Goal: Task Accomplishment & Management: Complete application form

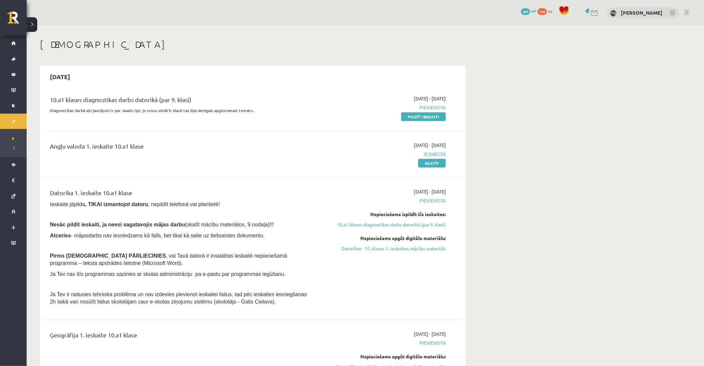
click at [596, 12] on link at bounding box center [595, 13] width 8 height 6
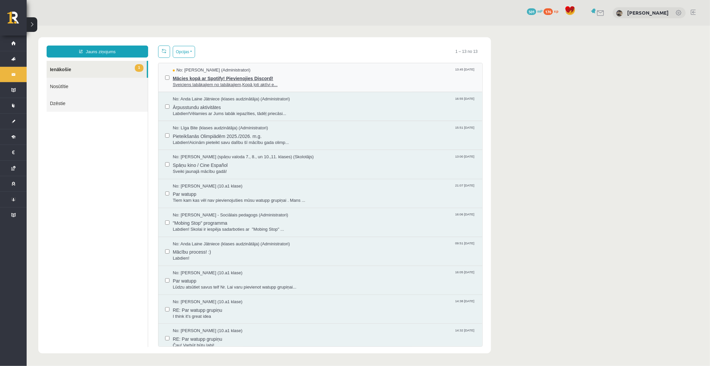
click at [295, 74] on span "Mācies kopā ar Spotify! Pievienojies Discord!" at bounding box center [323, 77] width 303 height 8
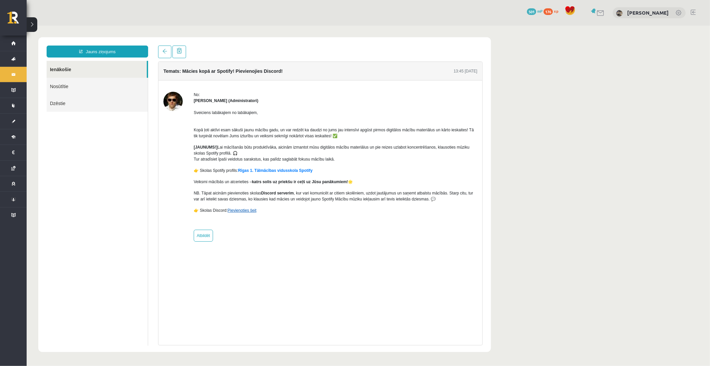
click at [250, 208] on link "Pievienoties šeit" at bounding box center [241, 210] width 29 height 5
click at [241, 210] on link "Pievienoties šeit" at bounding box center [241, 210] width 29 height 5
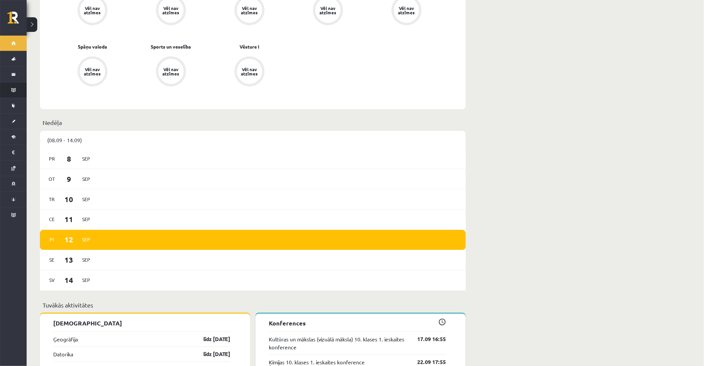
scroll to position [295, 0]
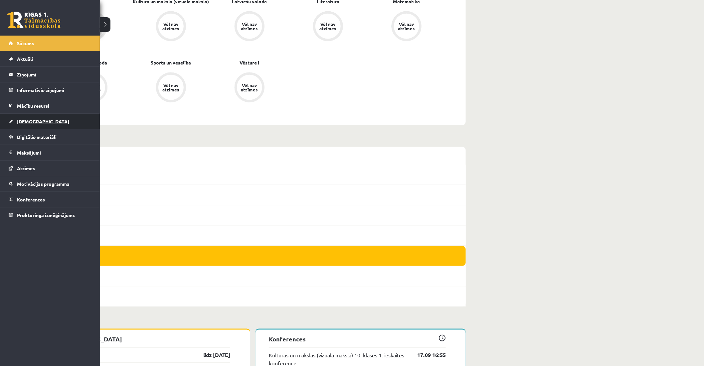
click at [25, 122] on span "[DEMOGRAPHIC_DATA]" at bounding box center [43, 121] width 52 height 6
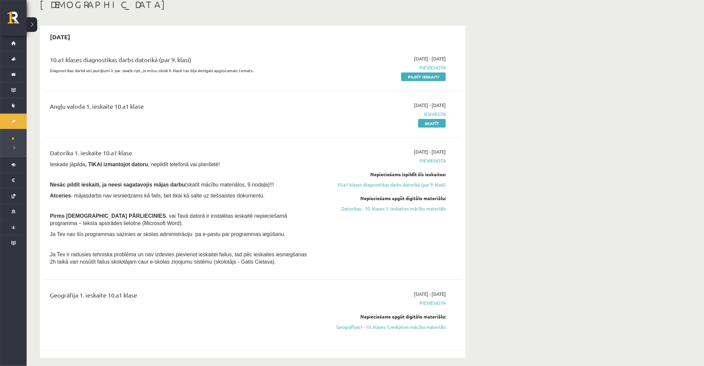
scroll to position [37, 0]
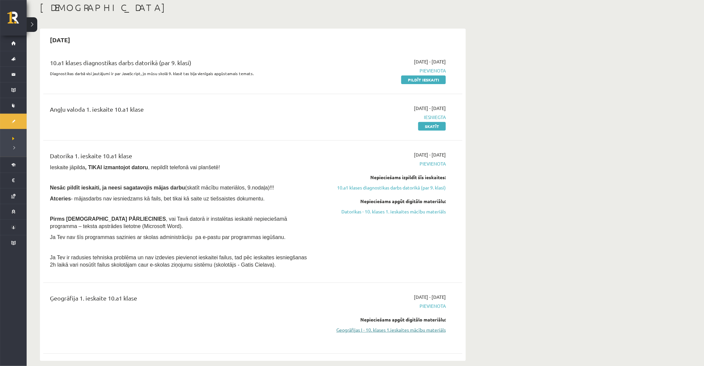
click at [375, 329] on link "Ģeogrāfijas I - 10. klases 1.ieskaites mācību materiāls" at bounding box center [382, 330] width 125 height 7
drag, startPoint x: 420, startPoint y: 79, endPoint x: 385, endPoint y: 39, distance: 53.3
click at [420, 79] on link "Pildīt ieskaiti" at bounding box center [423, 80] width 45 height 9
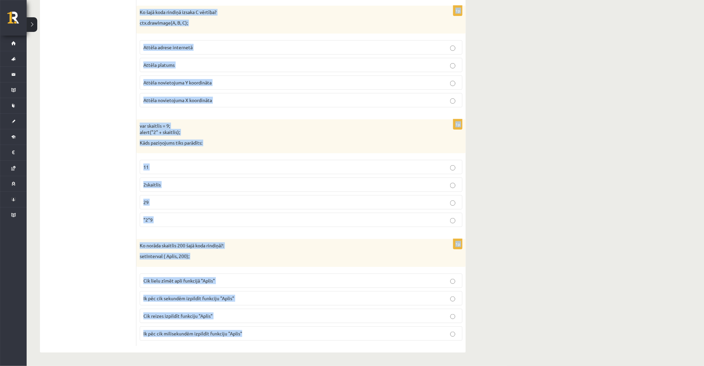
scroll to position [3258, 0]
drag, startPoint x: 140, startPoint y: 141, endPoint x: 333, endPoint y: 335, distance: 272.6
copy form "Cik dotajā masīvā ir elementu? M = ["0", "1", "3", "5", "7"] 0 16 5 4 1p A="12"…"
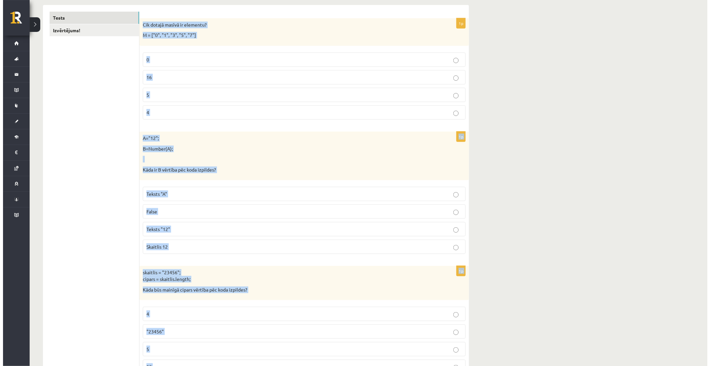
scroll to position [0, 0]
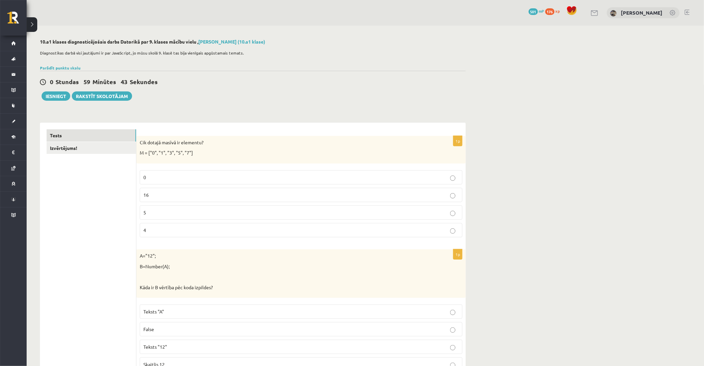
click at [76, 150] on link "Izvērtējums!" at bounding box center [91, 148] width 89 height 12
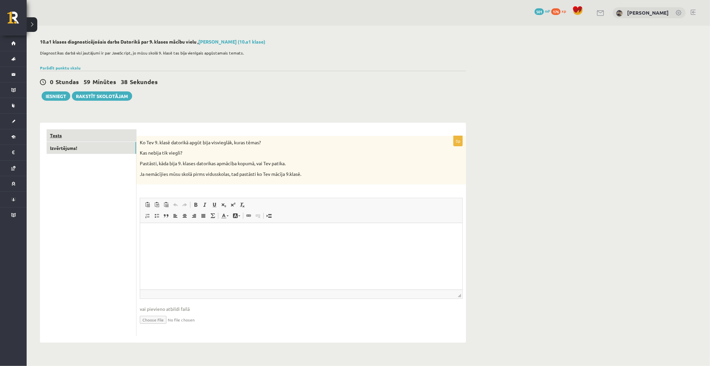
click at [82, 137] on link "Tests" at bounding box center [91, 135] width 89 height 12
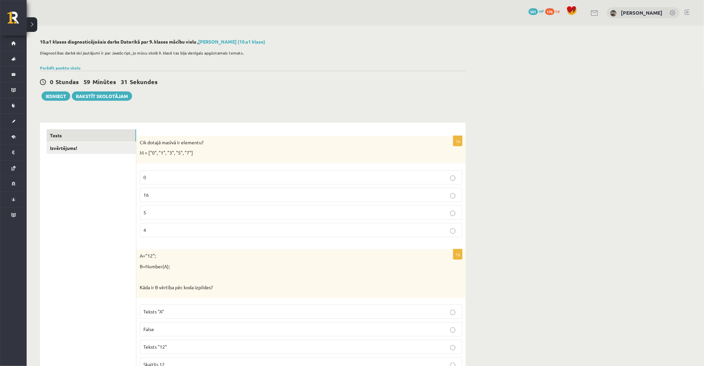
click at [178, 219] on label "5" at bounding box center [301, 213] width 323 height 14
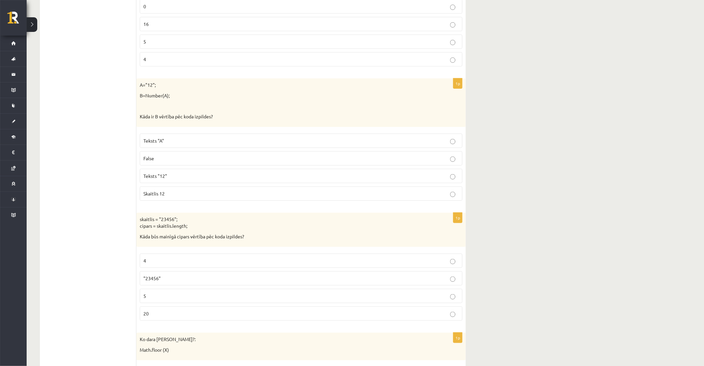
scroll to position [185, 0]
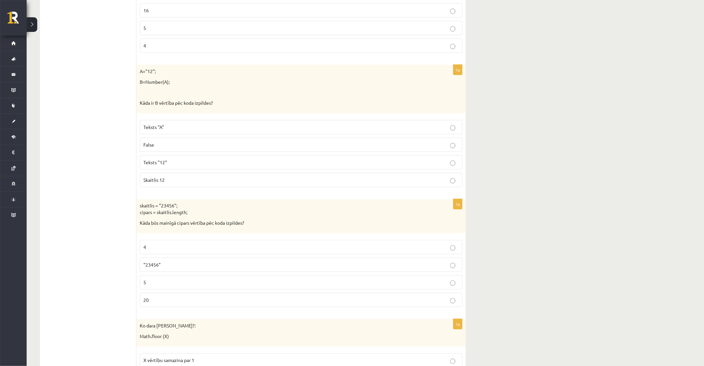
click at [190, 162] on p "Teksts "12"" at bounding box center [300, 162] width 315 height 7
click at [185, 179] on p "Skaitlis 12" at bounding box center [300, 180] width 315 height 7
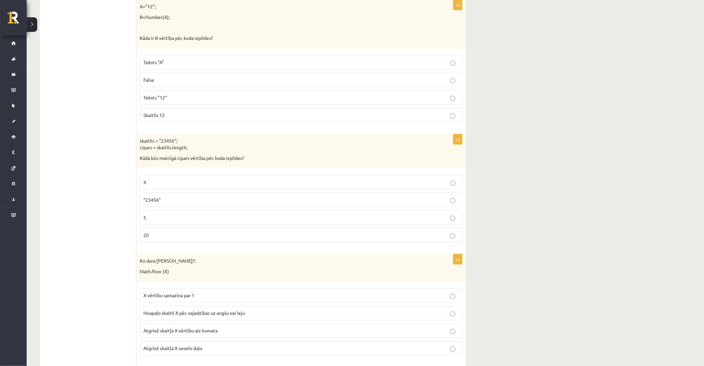
scroll to position [258, 0]
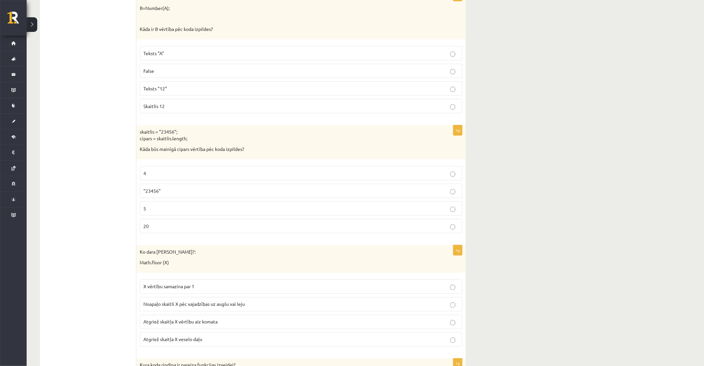
click at [158, 212] on p "5" at bounding box center [300, 208] width 315 height 7
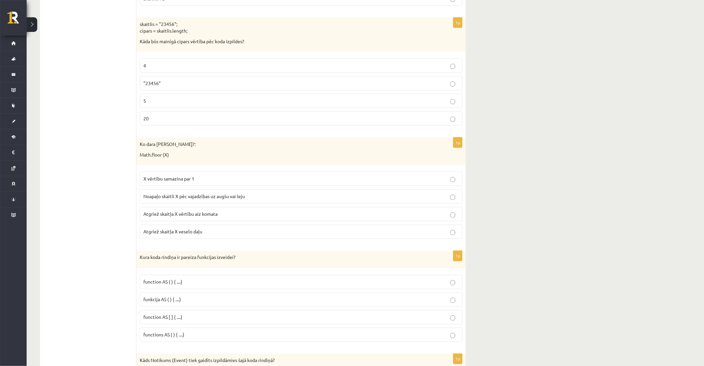
scroll to position [370, 0]
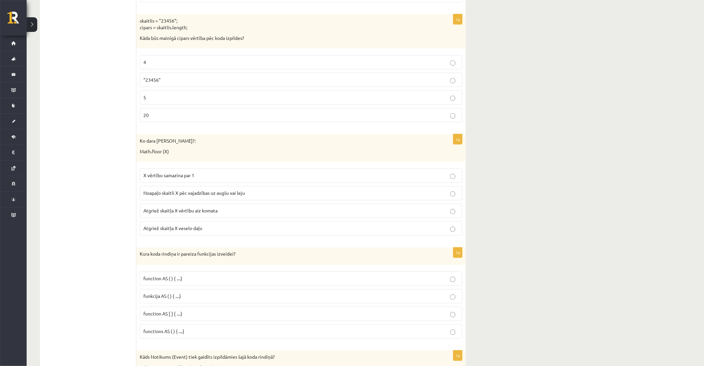
click at [181, 230] on span "Atgriež skaitļa X veselo daļu" at bounding box center [172, 229] width 59 height 6
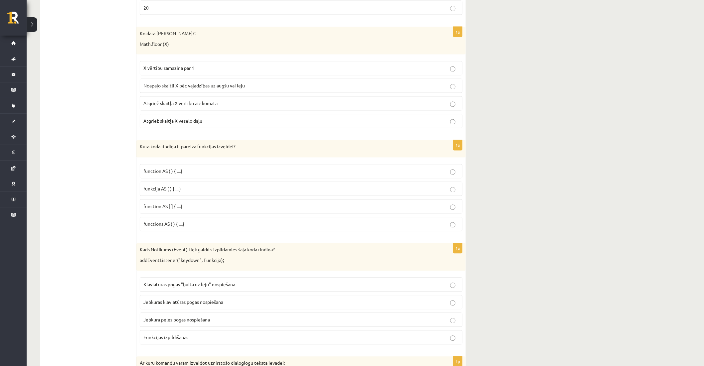
scroll to position [480, 0]
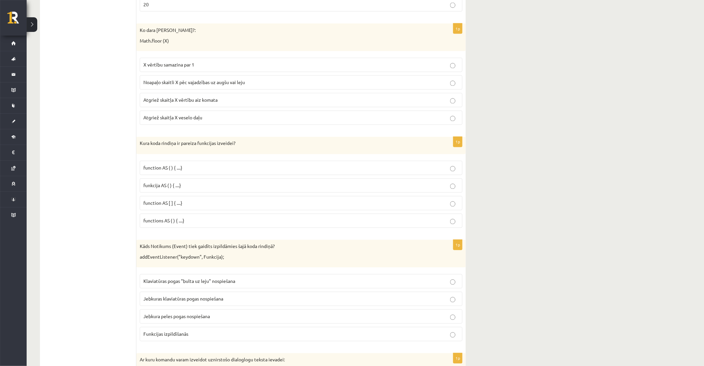
click at [187, 171] on p "function AS ( ) { ....}" at bounding box center [300, 168] width 315 height 7
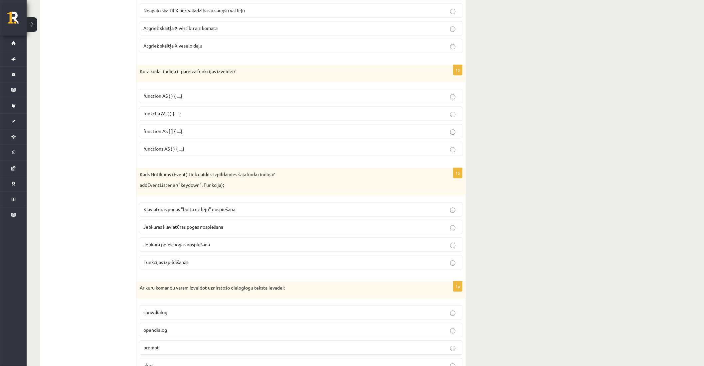
scroll to position [554, 0]
click at [215, 228] on span "Jebkuras klaviatūras pogas nospiešana" at bounding box center [183, 225] width 80 height 6
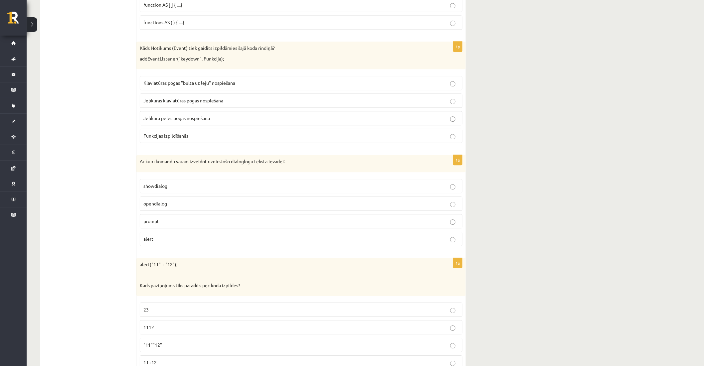
scroll to position [702, 0]
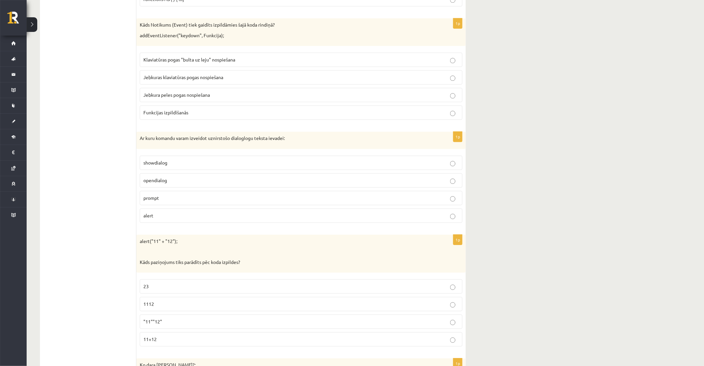
click at [158, 311] on label "1112" at bounding box center [301, 304] width 323 height 14
click at [158, 201] on span "prompt" at bounding box center [151, 198] width 16 height 6
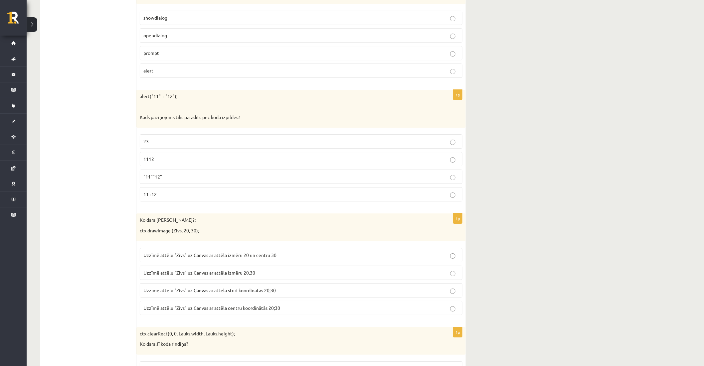
scroll to position [850, 0]
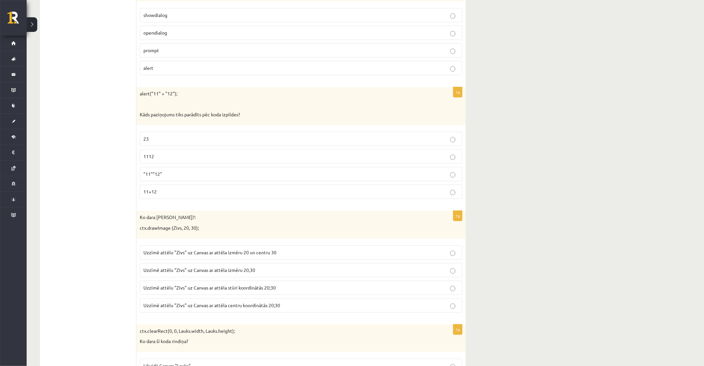
click at [286, 291] on p "Uzzīmē attēlu "Zivs" uz Canvas ar attēla stūri koordinātās 20;30" at bounding box center [300, 287] width 315 height 7
click at [225, 308] on span "Uzzīmē attēlu "Zivs" uz Canvas ar attēla centru koordinātās 20;30" at bounding box center [211, 305] width 137 height 6
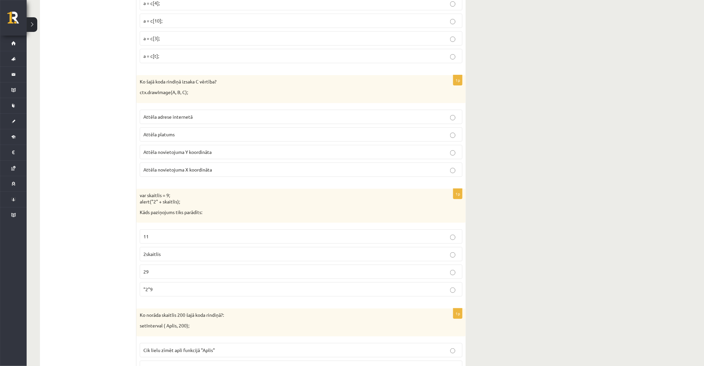
scroll to position [3258, 0]
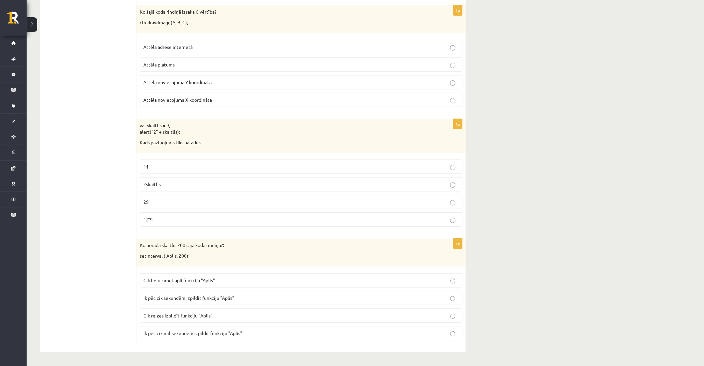
click at [195, 317] on span "Cik reizes izpildīt funkciju "Aplis"" at bounding box center [177, 316] width 69 height 6
click at [212, 335] on span "Ik pēc cik milisekundēm izpildīt funkciju "Aplis"" at bounding box center [192, 333] width 99 height 6
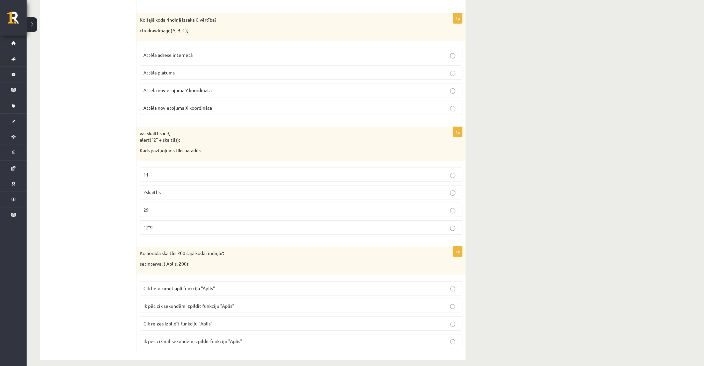
scroll to position [3221, 0]
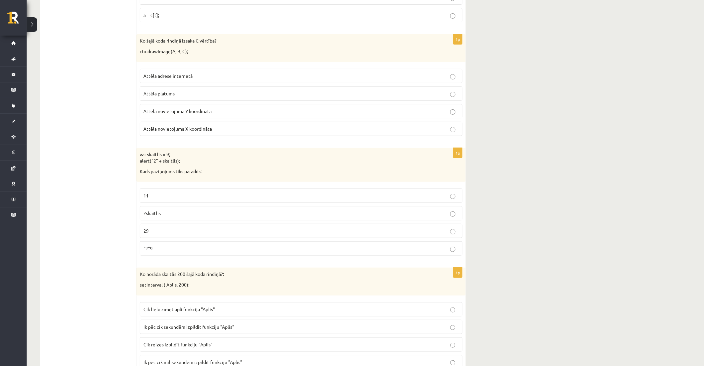
click at [180, 235] on p "29" at bounding box center [300, 231] width 315 height 7
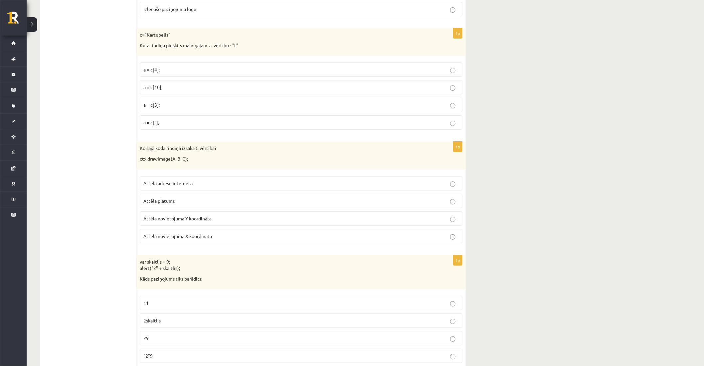
scroll to position [3110, 0]
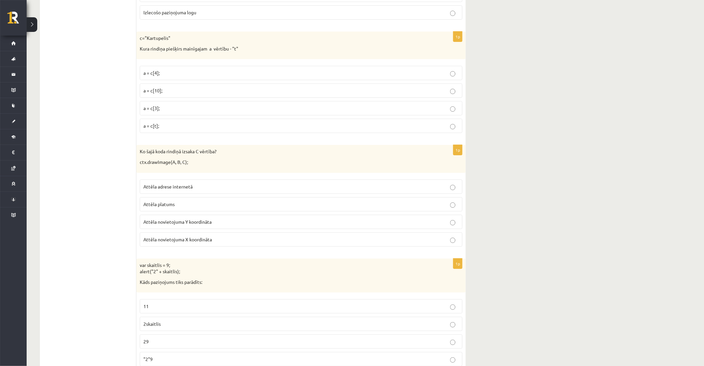
click at [201, 225] on span "Attēla novietojuma Y koordināta" at bounding box center [177, 222] width 68 height 6
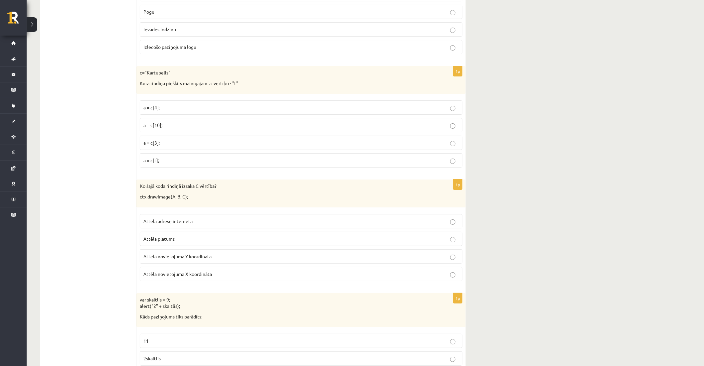
scroll to position [3073, 0]
click at [180, 114] on p "a = c[4];" at bounding box center [300, 110] width 315 height 7
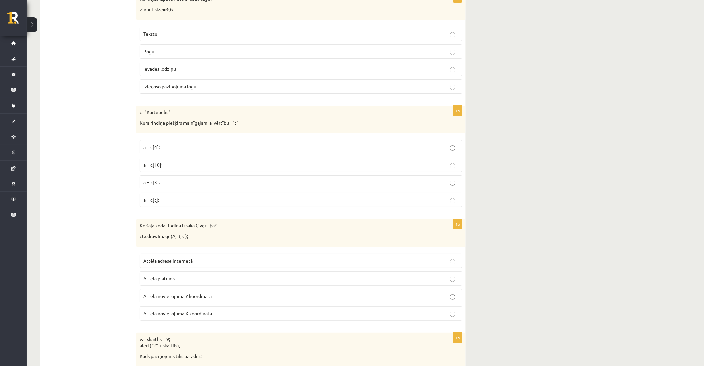
click at [179, 72] on label "Ievades lodziņu" at bounding box center [301, 69] width 323 height 14
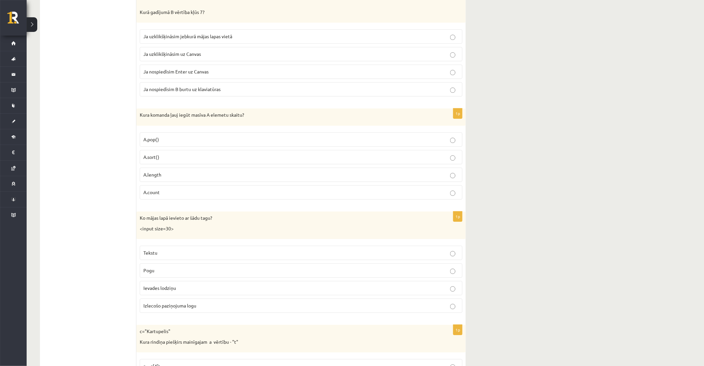
scroll to position [2815, 0]
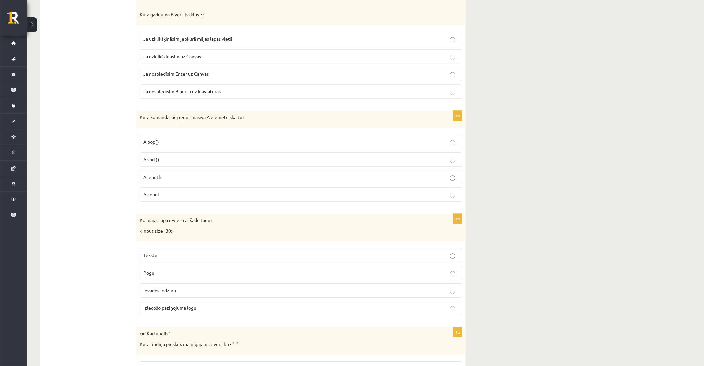
click at [168, 181] on p "A.length" at bounding box center [300, 177] width 315 height 7
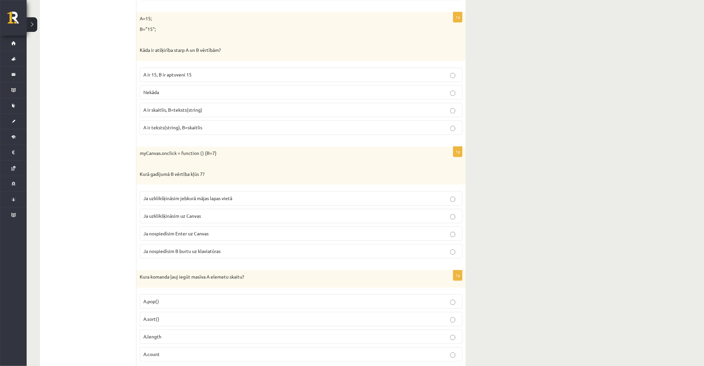
scroll to position [2630, 0]
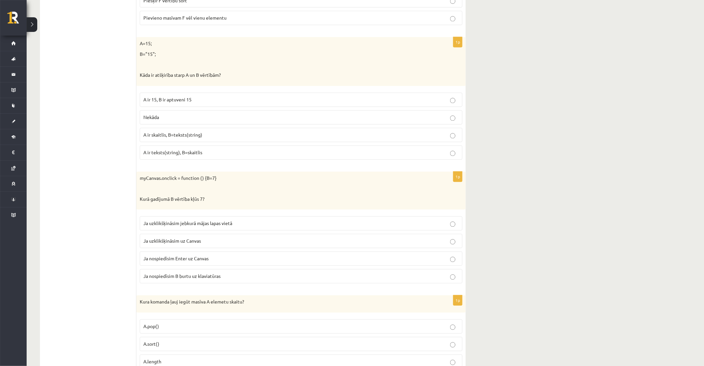
click at [183, 249] on label "Ja uzklikšķināsim uz Canvas" at bounding box center [301, 241] width 323 height 14
click at [203, 139] on p "A ir skaitlis, B=teksts(string)" at bounding box center [300, 135] width 315 height 7
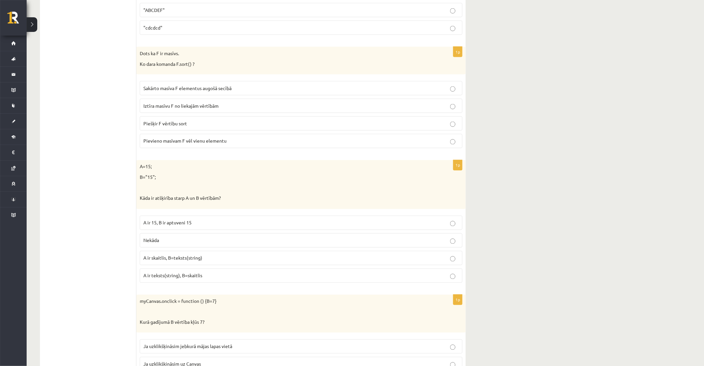
scroll to position [2482, 0]
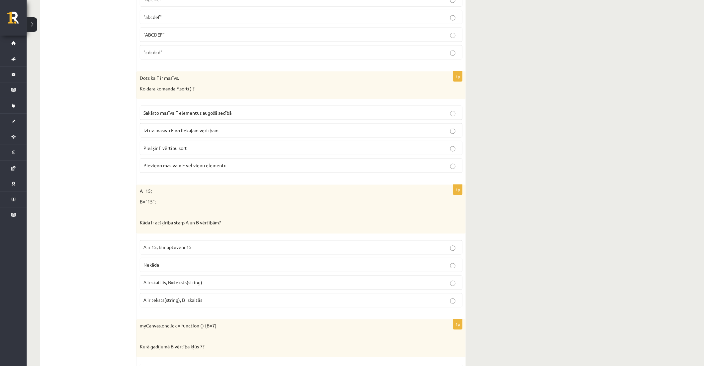
click at [234, 116] on p "Sakārto masīva F elementus augošā secībā" at bounding box center [300, 112] width 315 height 7
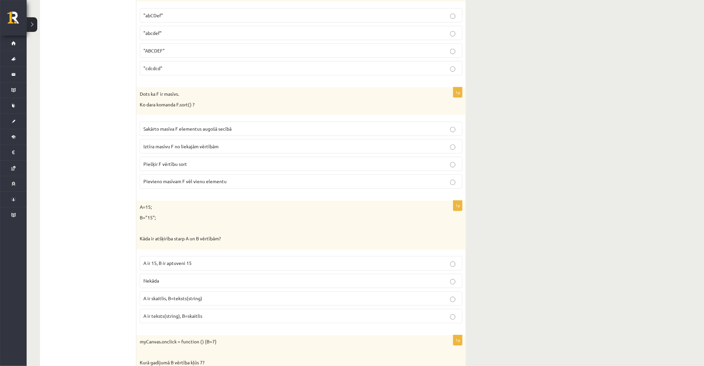
scroll to position [2445, 0]
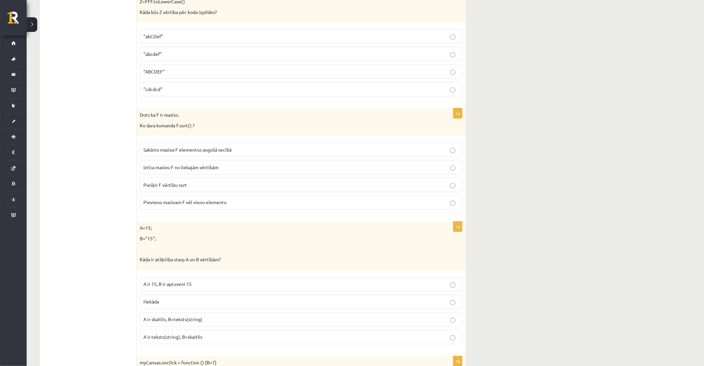
click at [171, 58] on p ""abcdef"" at bounding box center [300, 54] width 315 height 7
click at [205, 58] on p ""abcdef"" at bounding box center [300, 54] width 315 height 7
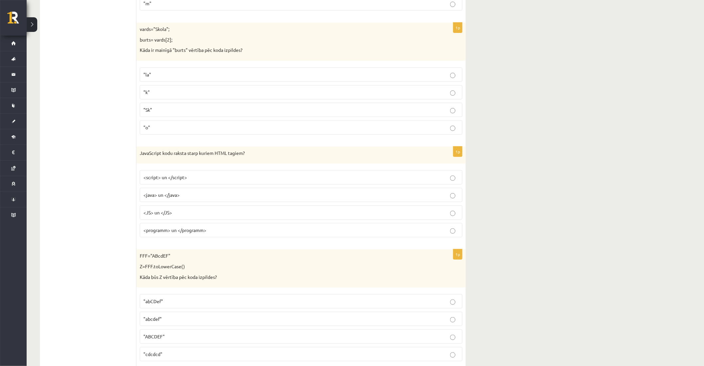
scroll to position [2149, 0]
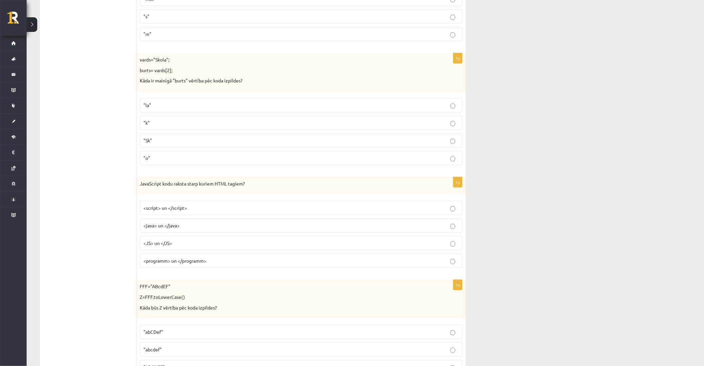
click at [187, 215] on label "<script> un </script>" at bounding box center [301, 208] width 323 height 14
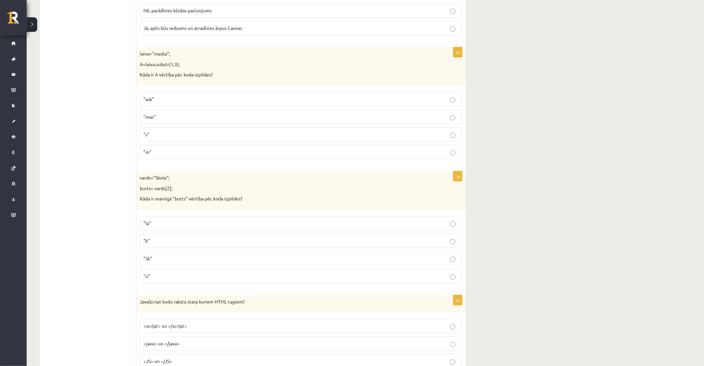
scroll to position [2038, 0]
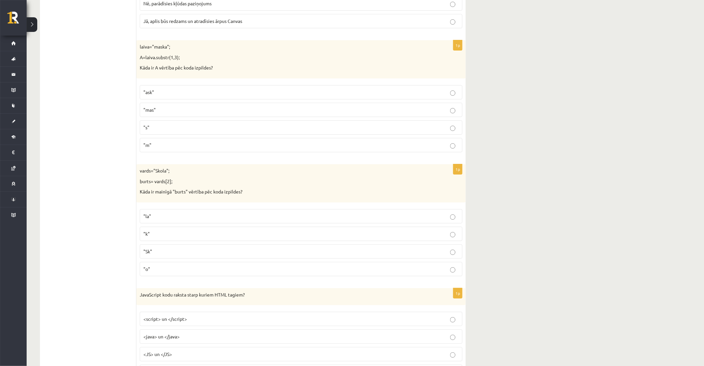
click at [165, 273] on p ""o"" at bounding box center [300, 269] width 315 height 7
click at [168, 112] on p ""mas"" at bounding box center [300, 109] width 315 height 7
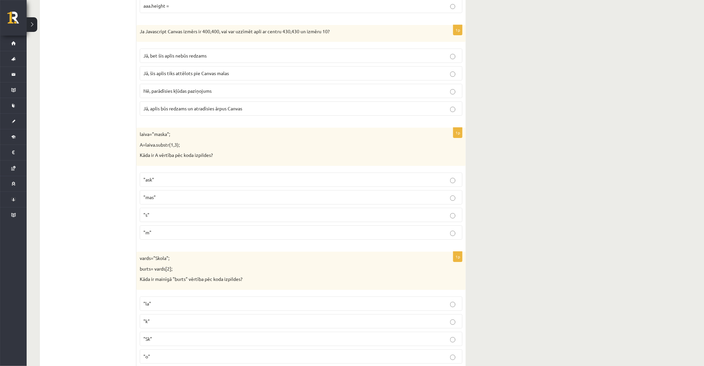
scroll to position [1927, 0]
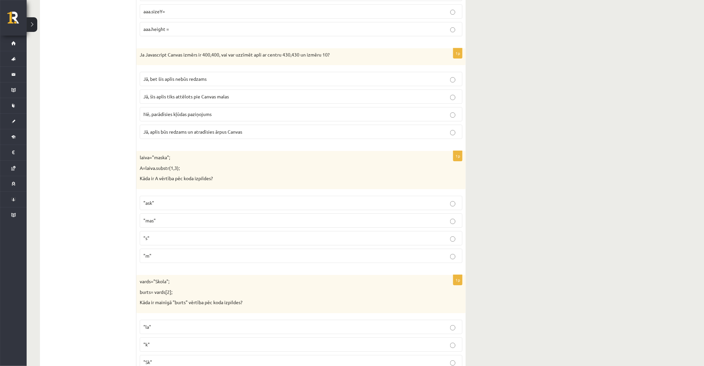
click at [235, 83] on p "Jā, bet šis aplis nebūs redzams" at bounding box center [300, 79] width 315 height 7
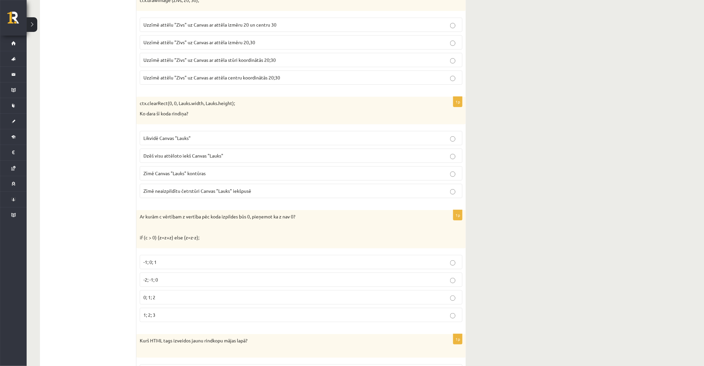
scroll to position [1077, 0]
click at [197, 266] on p "-1; 0; 1" at bounding box center [300, 262] width 315 height 7
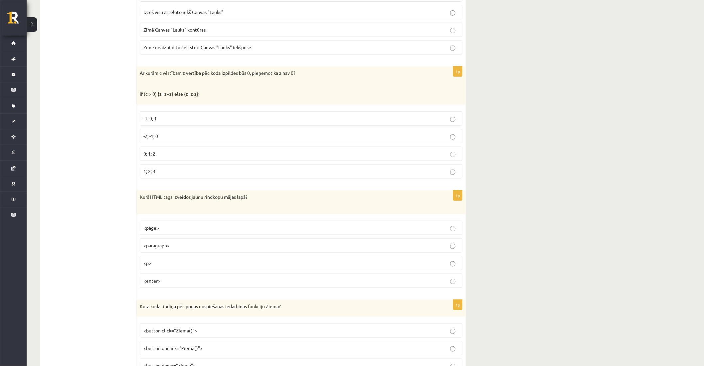
scroll to position [1225, 0]
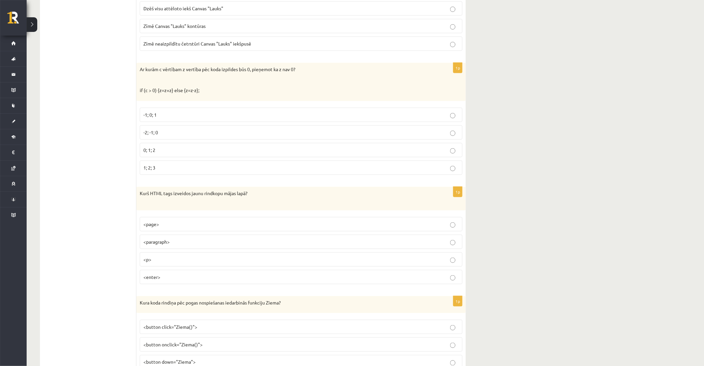
click at [174, 263] on p "<p>" at bounding box center [300, 259] width 315 height 7
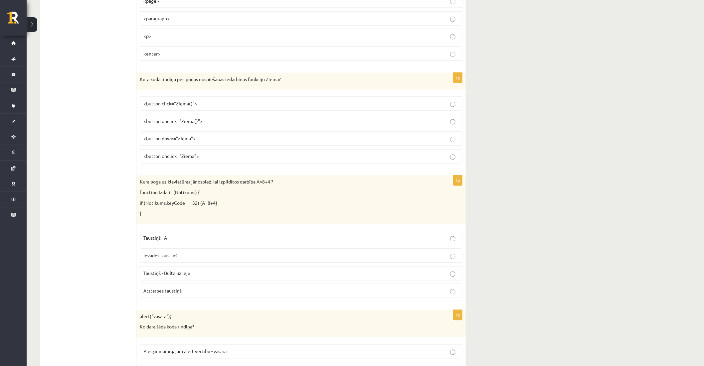
scroll to position [1447, 0]
click at [198, 142] on p "<button down="Ziema">" at bounding box center [300, 140] width 315 height 7
click at [178, 126] on span "<button onclick="Ziema()">" at bounding box center [172, 123] width 59 height 6
click at [172, 300] on label "Atstarpes taustiņš" at bounding box center [301, 293] width 323 height 14
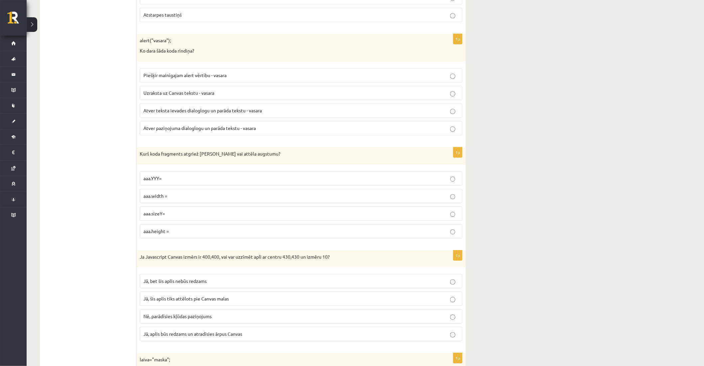
scroll to position [1743, 0]
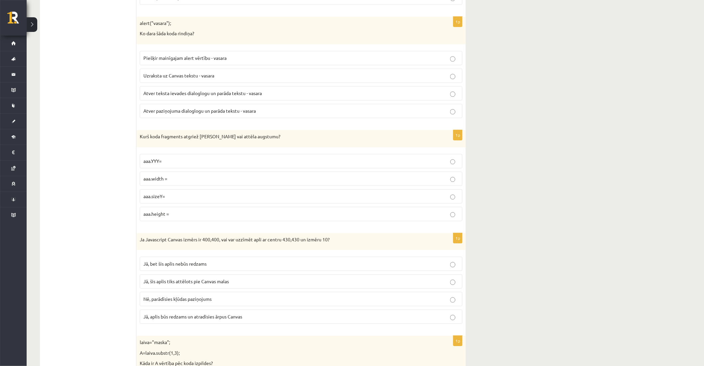
click at [360, 97] on p "Atver teksta ievades dialoglogu un parāda tekstu - vasara" at bounding box center [300, 93] width 315 height 7
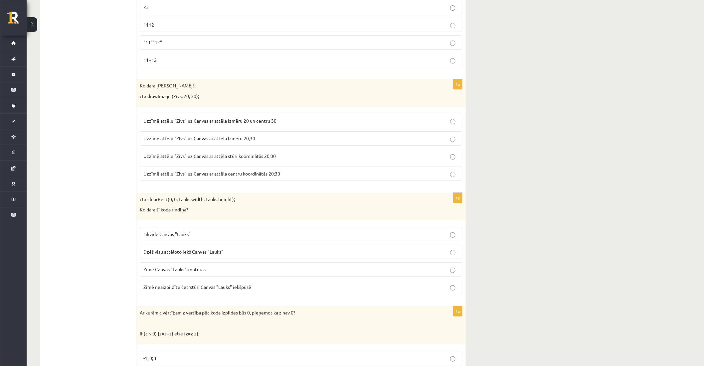
scroll to position [966, 0]
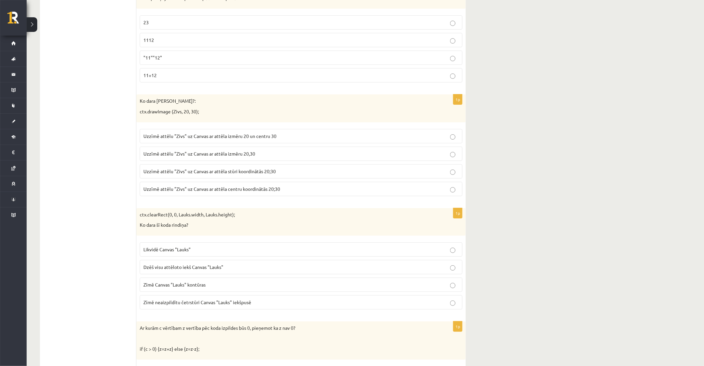
click at [343, 280] on label "Zīmē Canvas "Lauks" kontūras" at bounding box center [301, 285] width 323 height 14
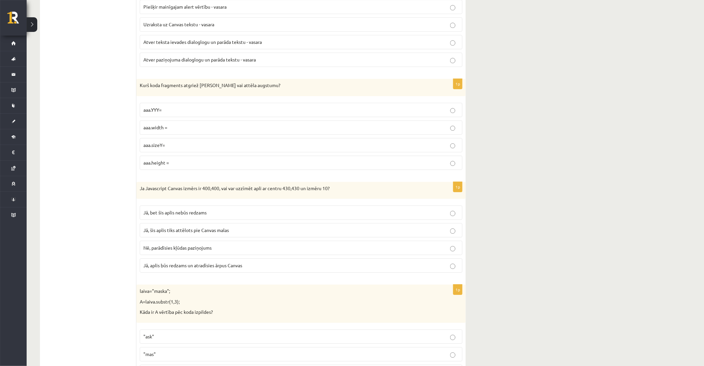
scroll to position [1780, 0]
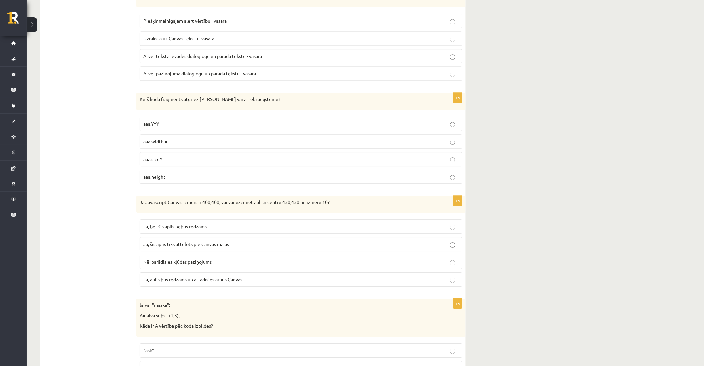
click at [243, 154] on fieldset "aaa.YYY= aaa.width = aaa.sizeY= aaa.height =" at bounding box center [301, 149] width 323 height 73
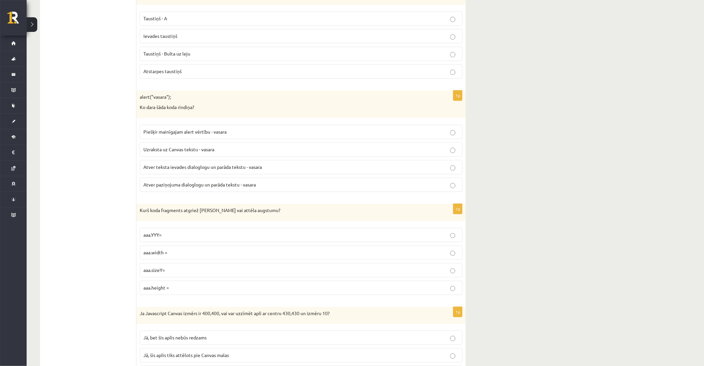
click at [292, 260] on label "aaa.width =" at bounding box center [301, 253] width 323 height 14
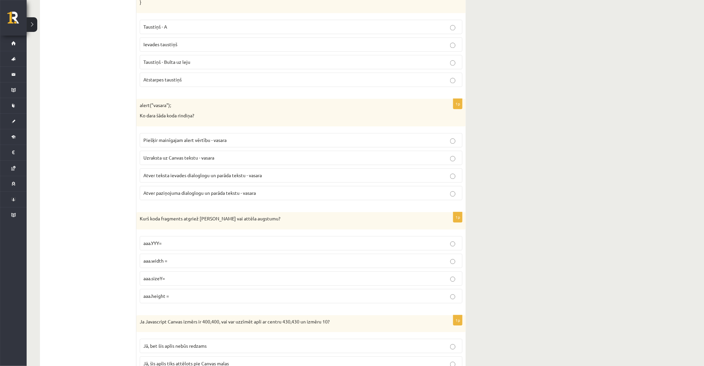
scroll to position [1669, 0]
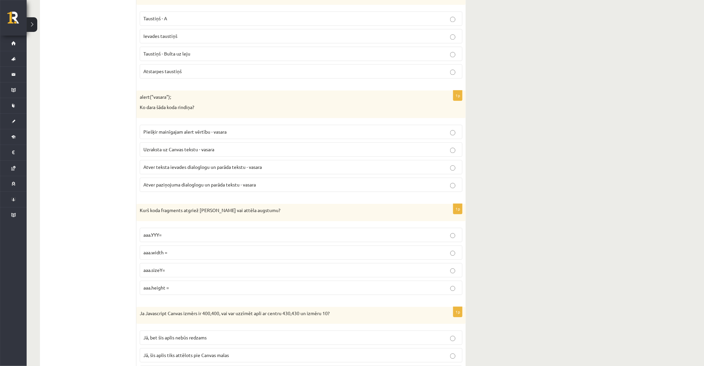
click at [181, 291] on p "aaa.height =" at bounding box center [300, 287] width 315 height 7
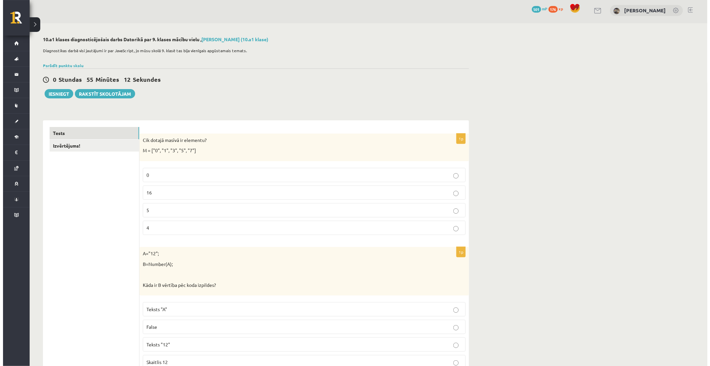
scroll to position [0, 0]
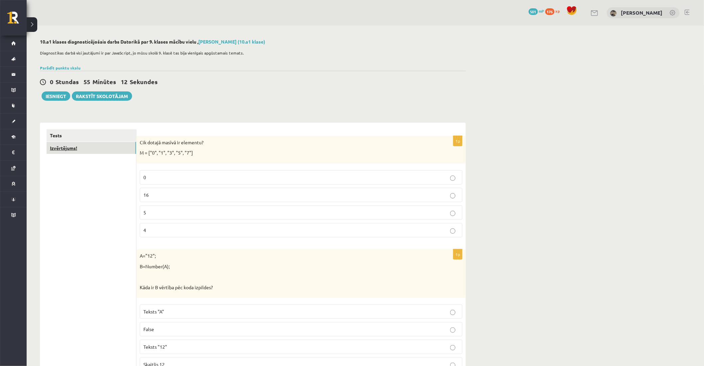
click at [92, 144] on link "Izvērtējums!" at bounding box center [91, 148] width 89 height 12
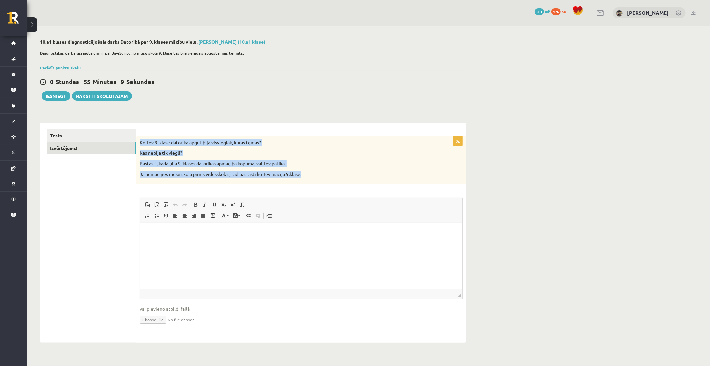
drag, startPoint x: 140, startPoint y: 142, endPoint x: 338, endPoint y: 172, distance: 200.5
click at [338, 172] on div "Ko Tev 9. klasē datorikā apgūt bija visvieglāk, kuras tēmas? Kas nebija tik vie…" at bounding box center [300, 160] width 329 height 49
copy div "Ko Tev 9. klasē datorikā apgūt bija visvieglāk, kuras tēmas? Kas nebija tik vie…"
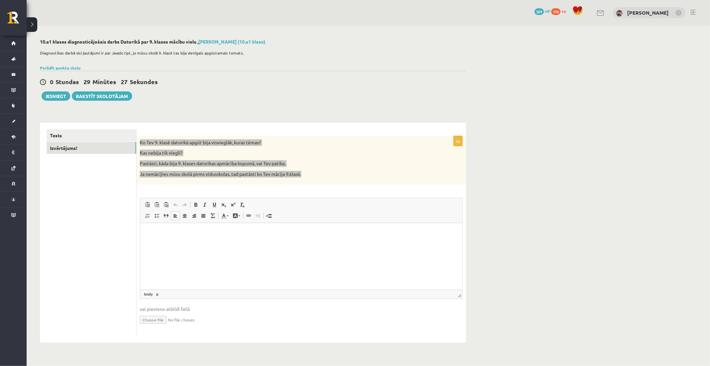
click at [180, 241] on html at bounding box center [301, 233] width 322 height 20
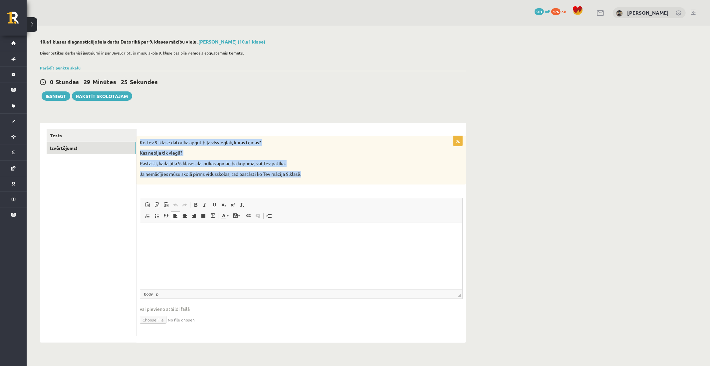
click at [193, 158] on div "Ko Tev 9. klasē datorikā apgūt bija visvieglāk, kuras tēmas? Kas nebija tik vie…" at bounding box center [300, 160] width 329 height 49
click at [214, 141] on p "Ko Tev 9. klasē datorikā apgūt bija visvieglāk, kuras tēmas?" at bounding box center [284, 142] width 289 height 7
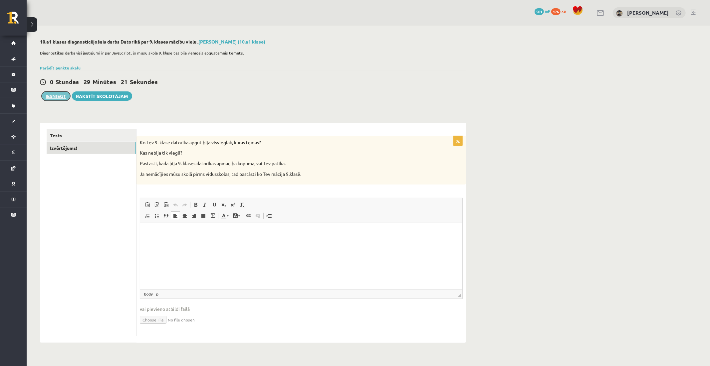
click at [61, 98] on button "Iesniegt" at bounding box center [56, 95] width 29 height 9
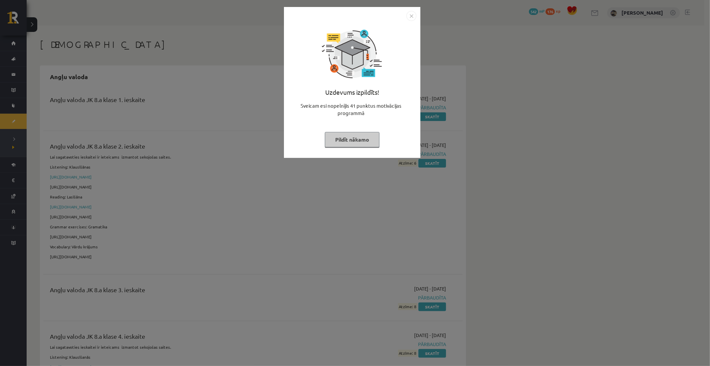
click at [408, 17] on img "Close" at bounding box center [411, 16] width 10 height 10
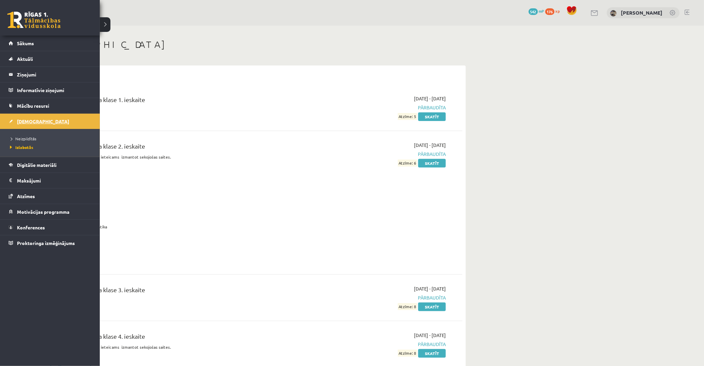
click at [28, 122] on span "[DEMOGRAPHIC_DATA]" at bounding box center [43, 121] width 52 height 6
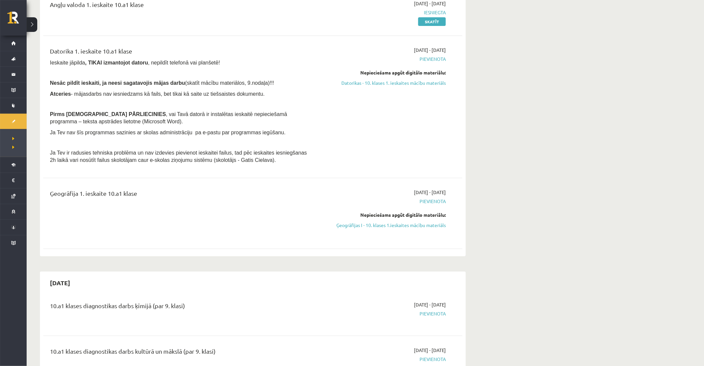
scroll to position [111, 0]
